Goal: Find contact information

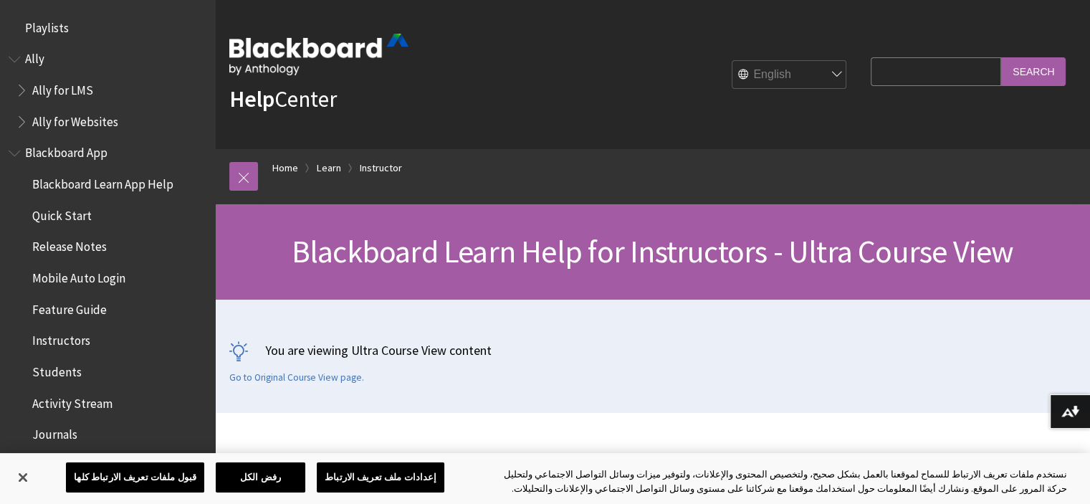
click at [322, 45] on img at bounding box center [318, 55] width 179 height 42
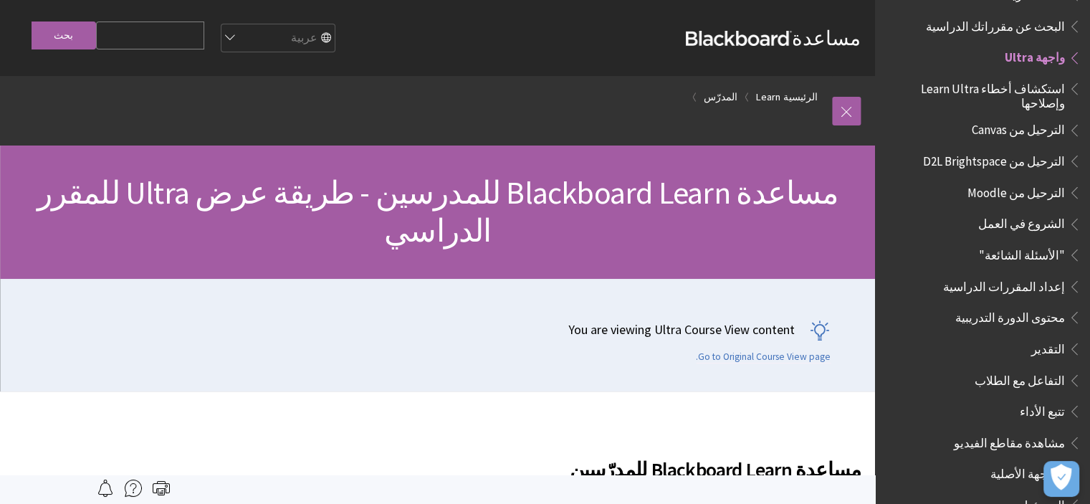
click at [714, 88] on li "المدرّس" at bounding box center [715, 97] width 46 height 18
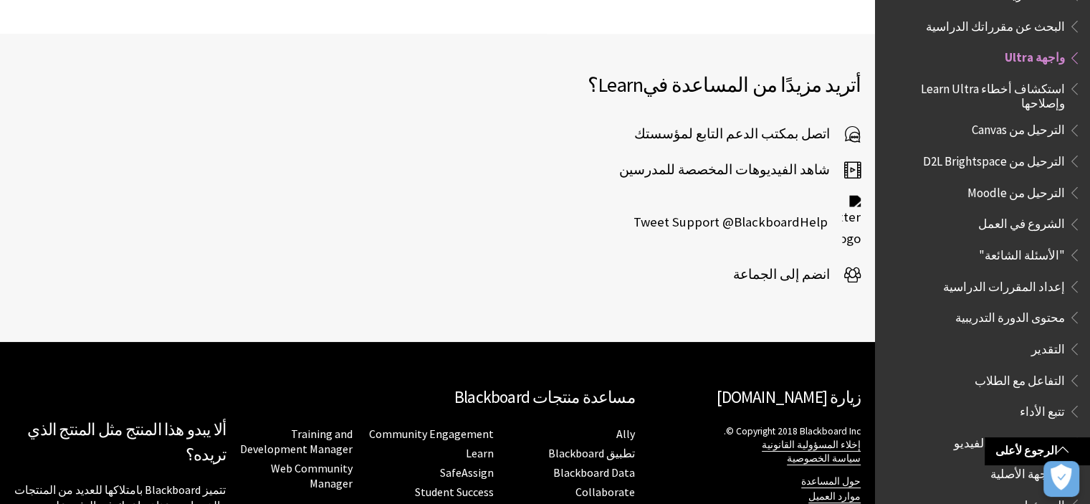
scroll to position [2346, 0]
click at [810, 386] on link "زيارة [DOMAIN_NAME]" at bounding box center [789, 396] width 144 height 21
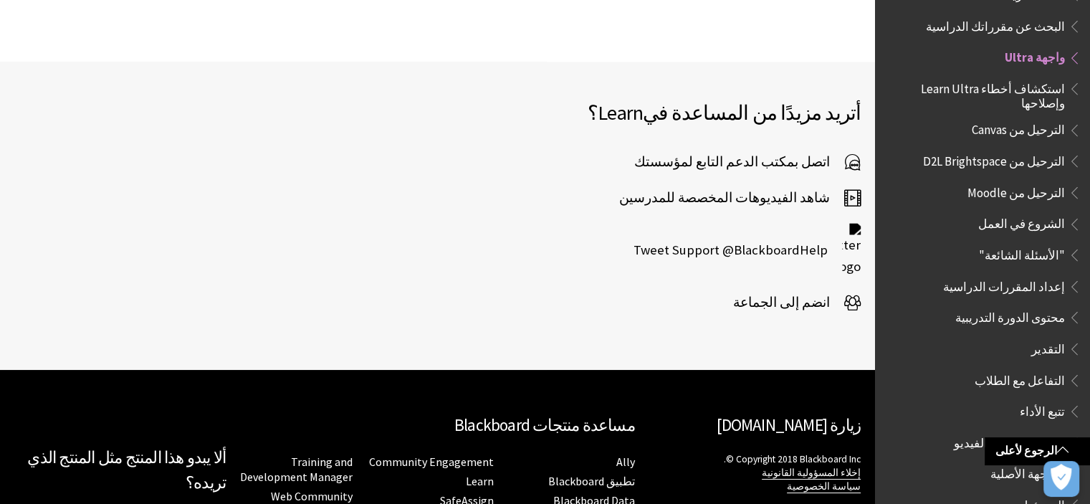
scroll to position [2288, 0]
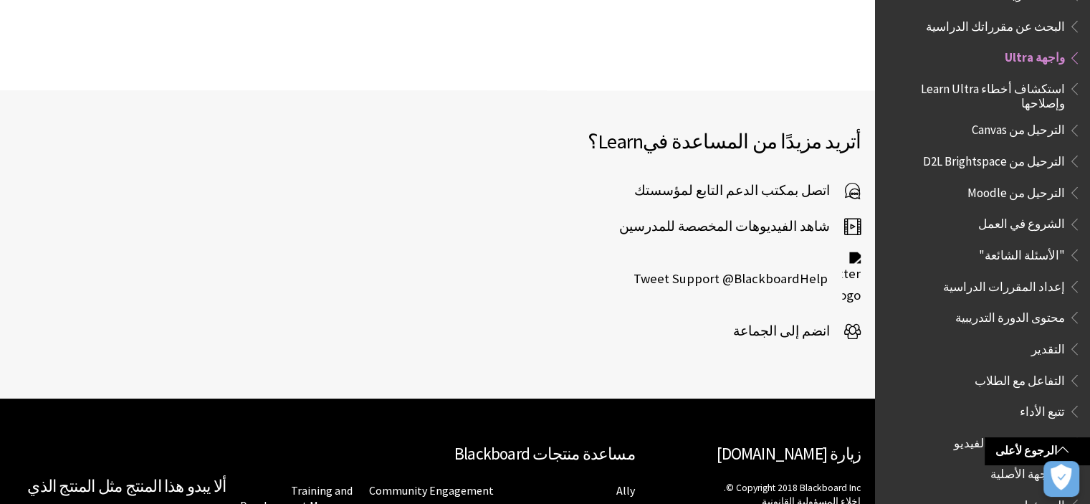
click at [806, 268] on span "Tweet Support @BlackboardHelp" at bounding box center [738, 278] width 209 height 21
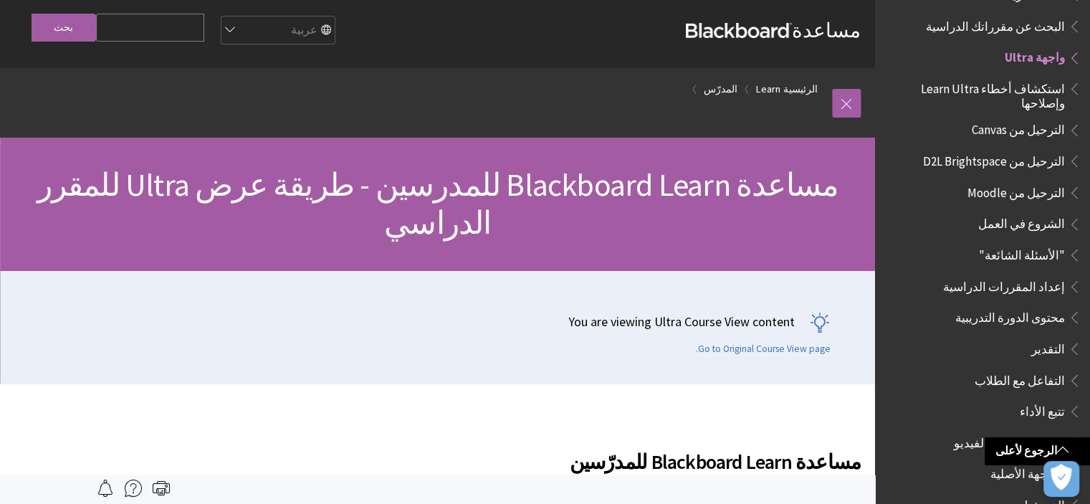
scroll to position [0, 0]
